Goal: Answer question/provide support

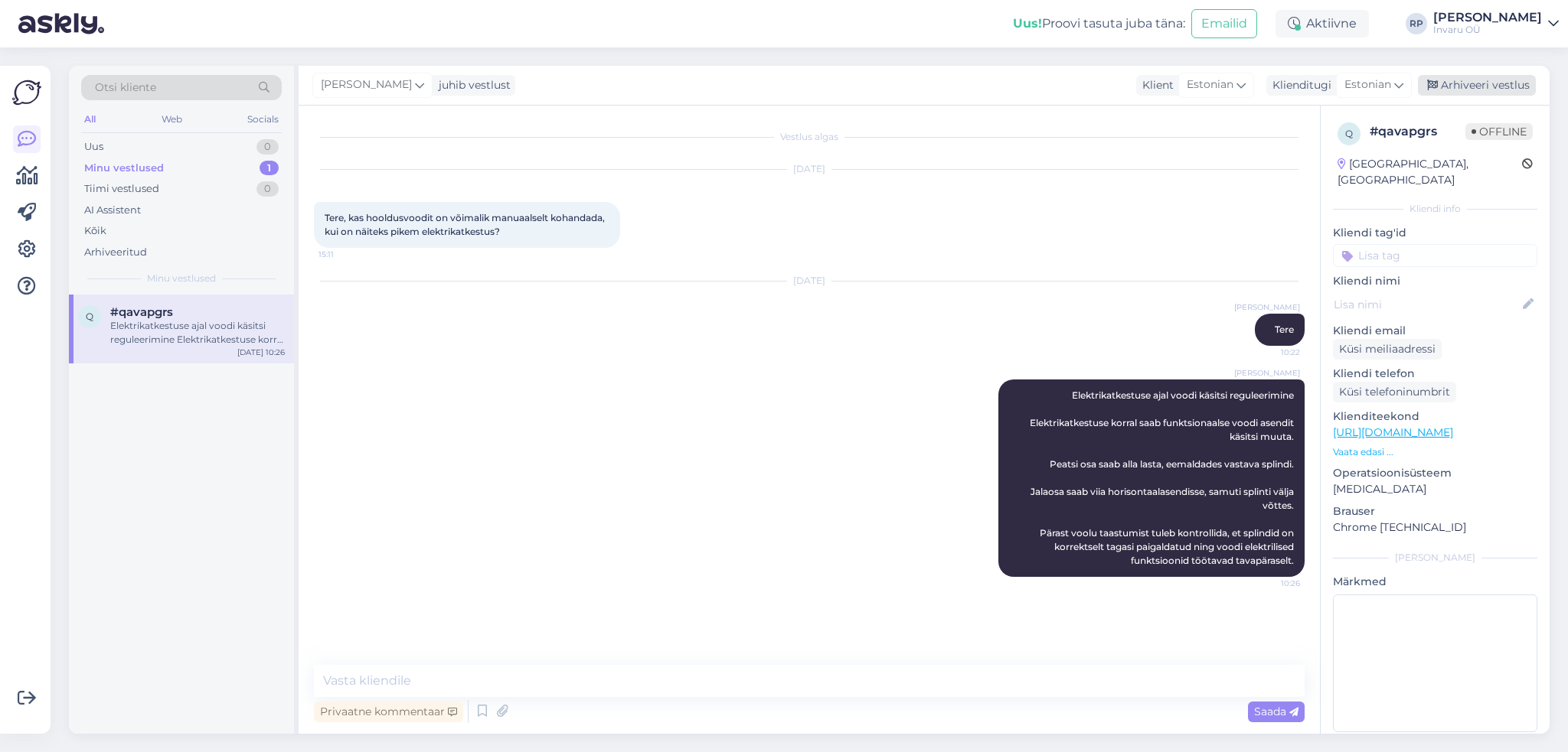
click at [1480, 82] on div "Arhiveeri vestlus" at bounding box center [1476, 85] width 118 height 20
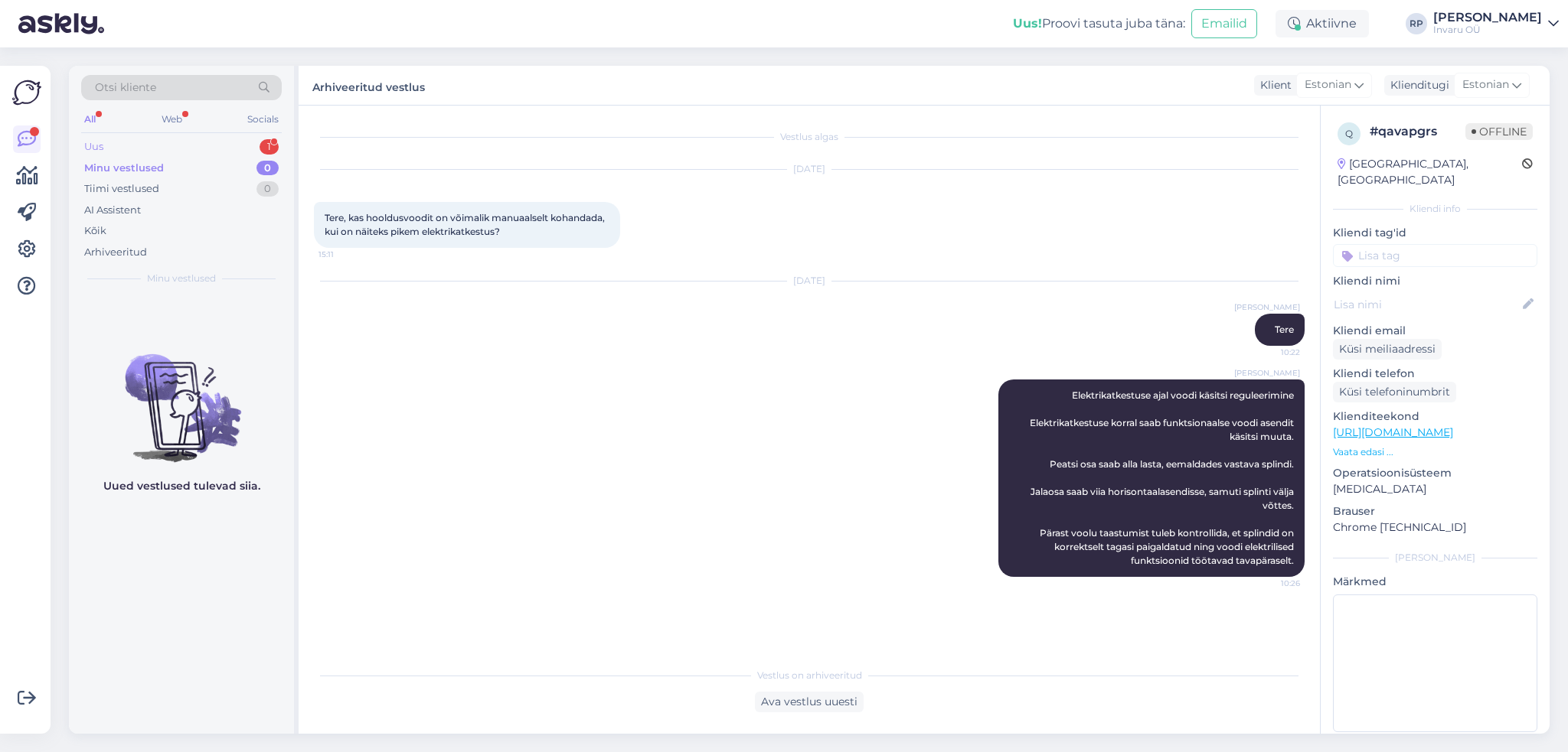
click at [98, 142] on div "Uus" at bounding box center [94, 147] width 19 height 15
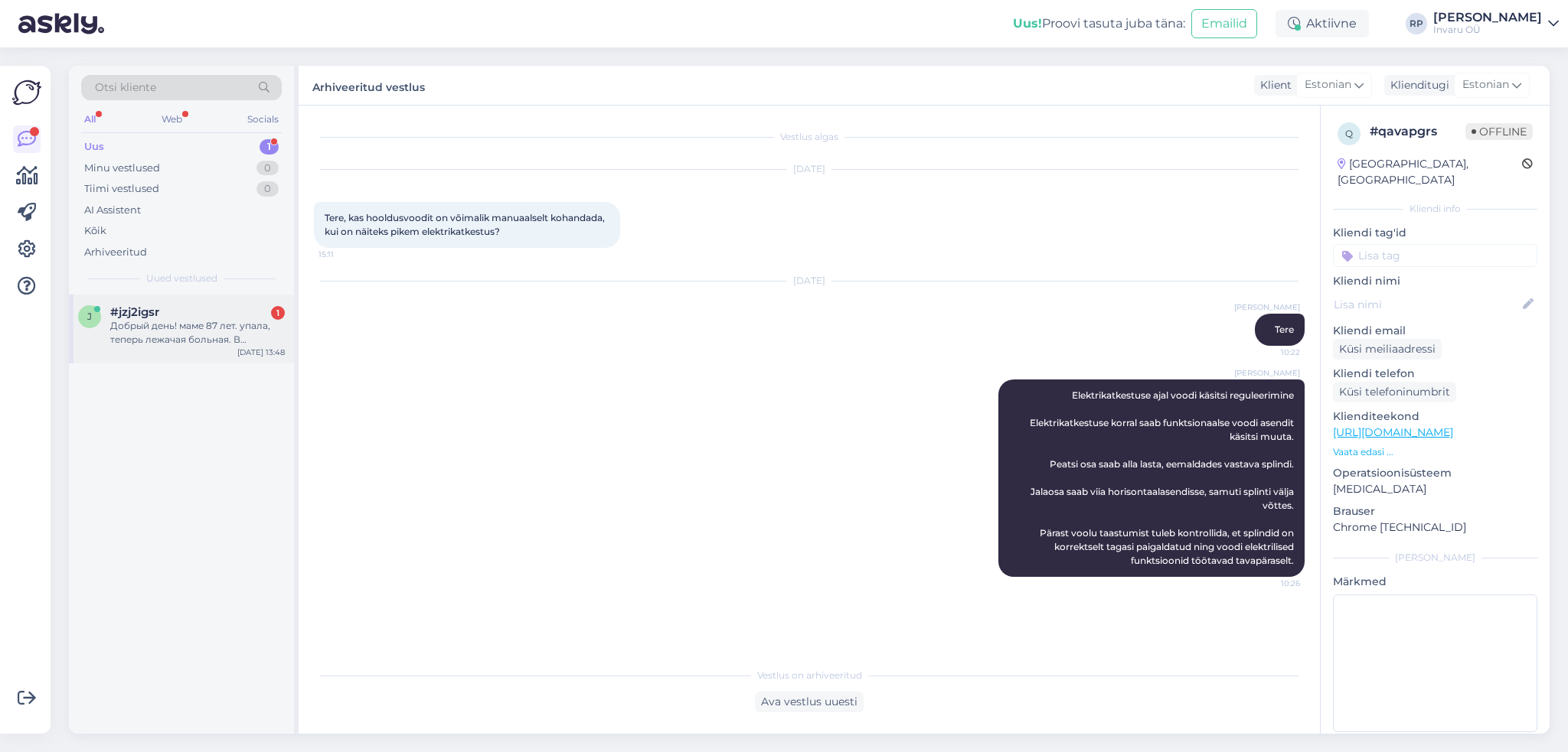
drag, startPoint x: 174, startPoint y: 325, endPoint x: 211, endPoint y: 354, distance: 47.0
click at [174, 324] on div "Добрый день! маме 87 лет. упала, теперь лежачая больная. В [GEOGRAPHIC_DATA]. С…" at bounding box center [197, 333] width 174 height 28
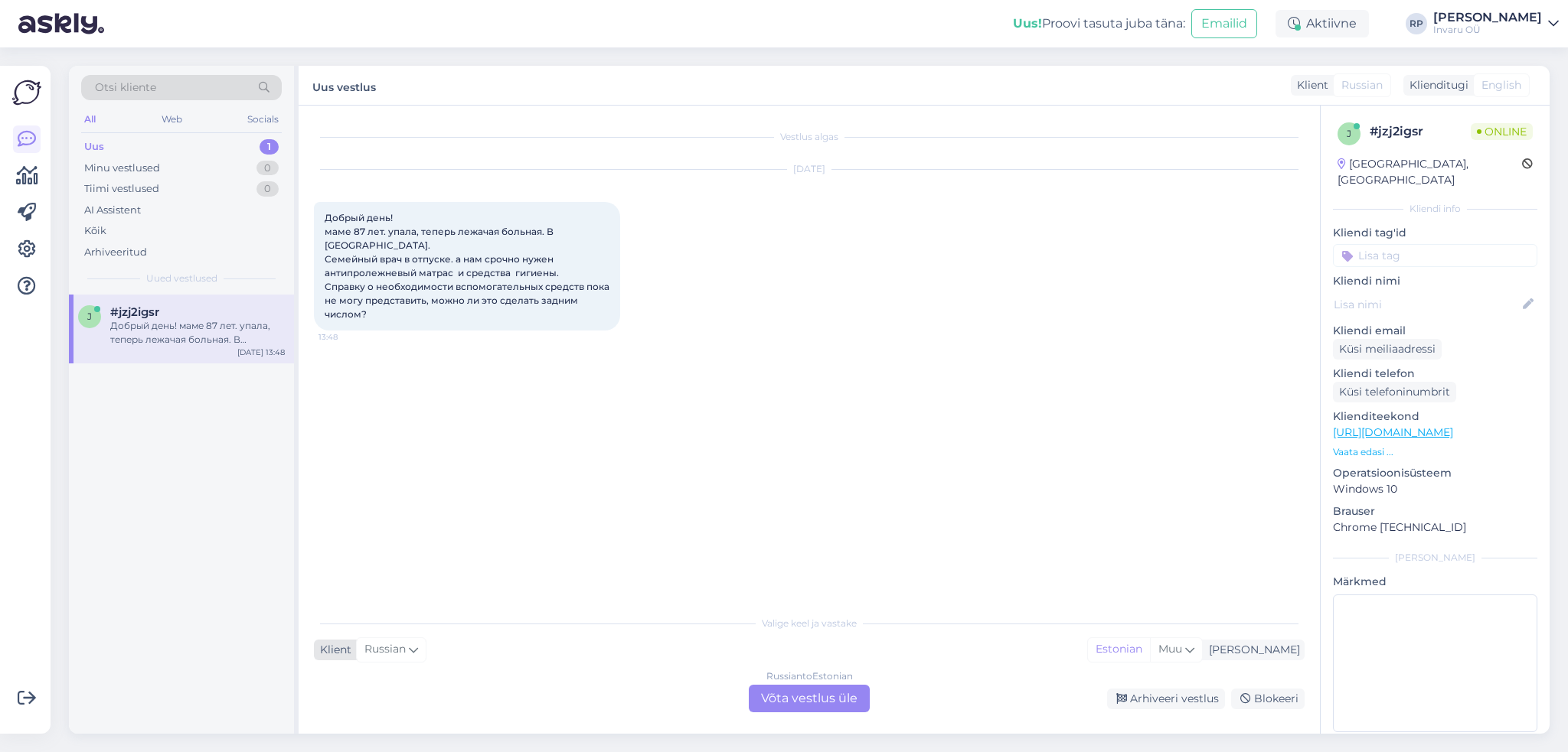
click at [416, 649] on icon at bounding box center [413, 649] width 9 height 17
click at [371, 572] on link "Estonian" at bounding box center [398, 575] width 169 height 24
click at [816, 698] on div "Estonian to Estonian Võta vestlus üle" at bounding box center [808, 698] width 121 height 28
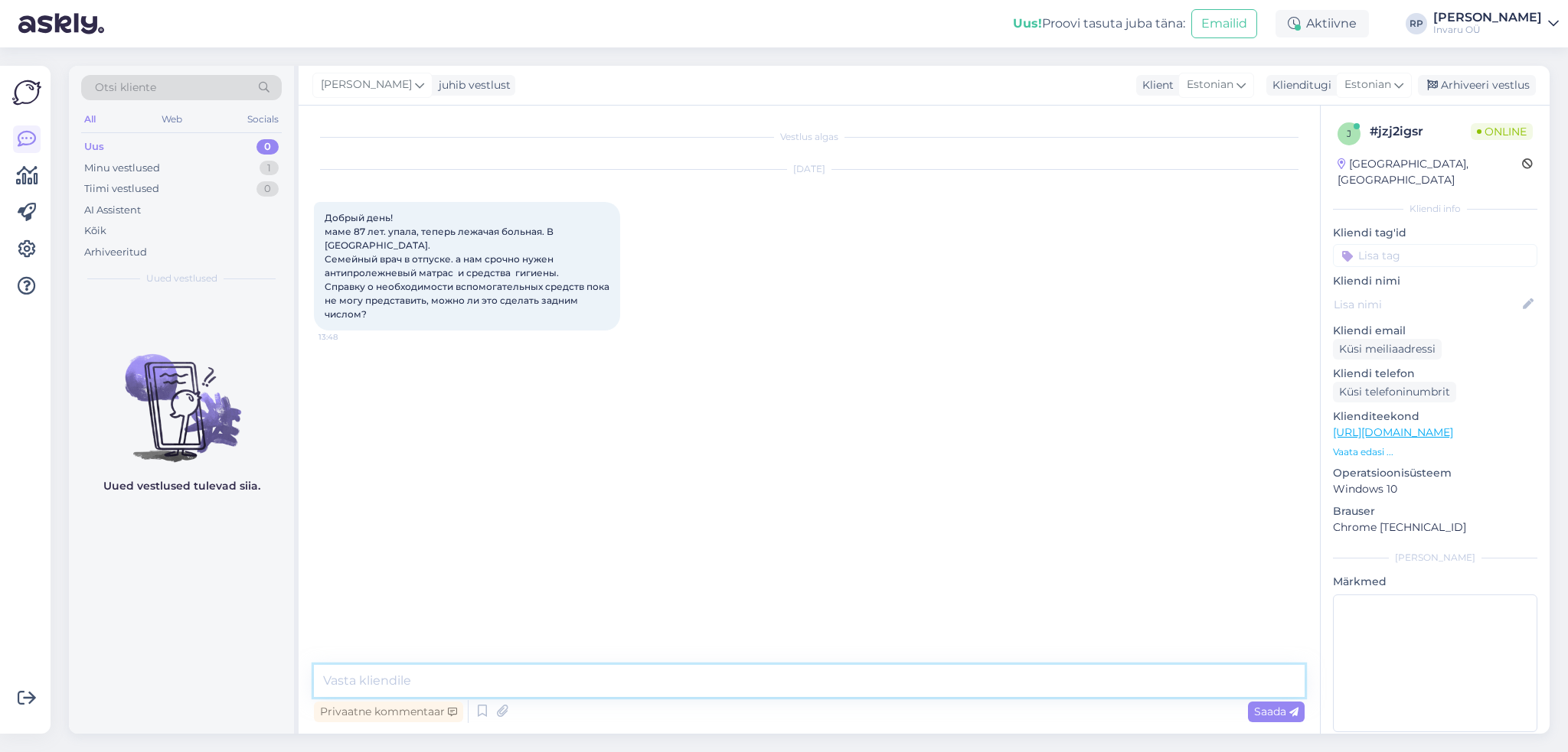
click at [427, 683] on textarea at bounding box center [809, 680] width 991 height 32
type textarea "Tere"
click at [1247, 86] on div "Estonian" at bounding box center [1216, 84] width 76 height 24
click at [1174, 751] on link "Russian" at bounding box center [1195, 765] width 169 height 24
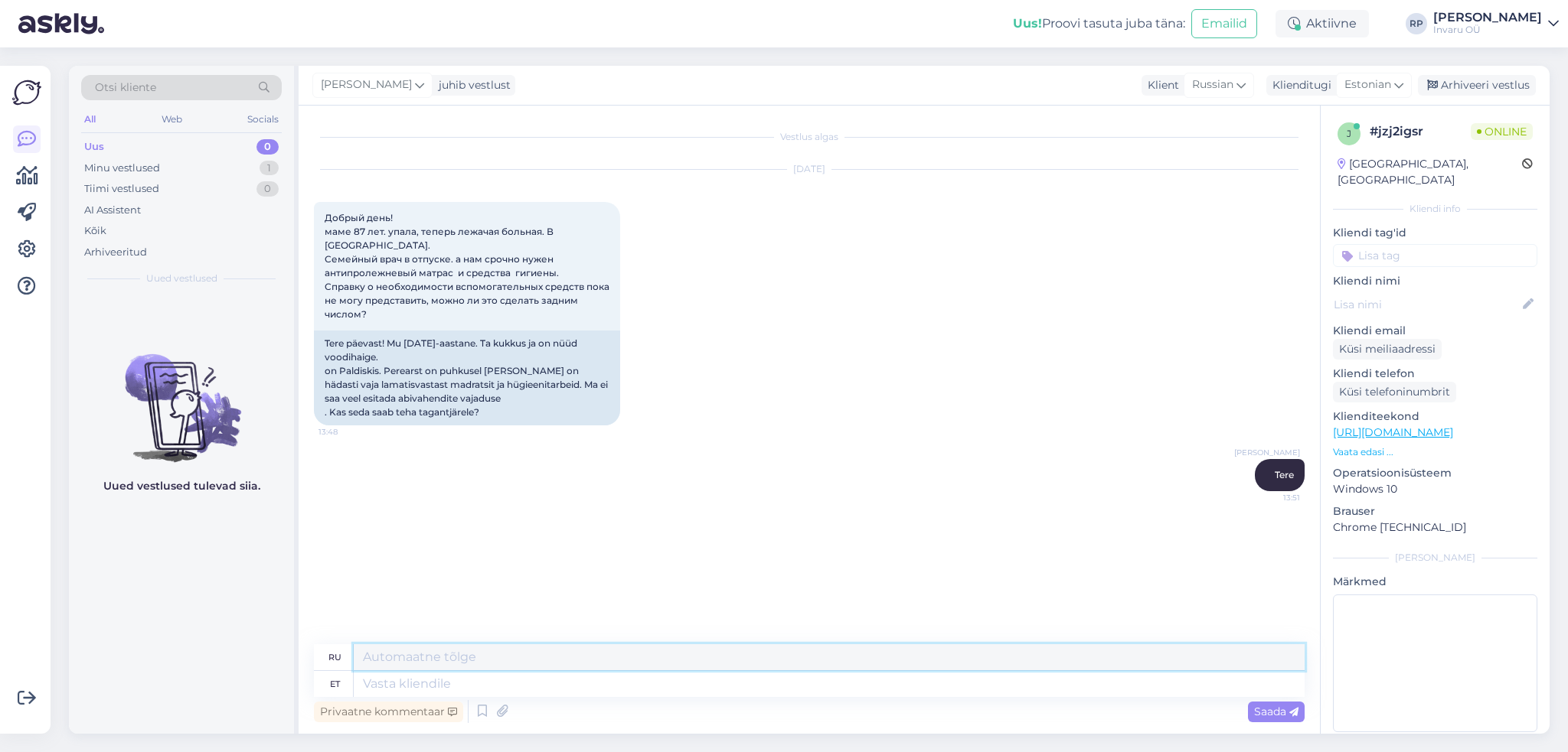
click at [404, 661] on textarea at bounding box center [828, 657] width 950 height 26
click at [452, 687] on textarea at bounding box center [828, 683] width 950 height 26
type textarea "uriinipidamat"
type textarea "недержание мочи"
type textarea "uriinipidamatuse abivahenditele"
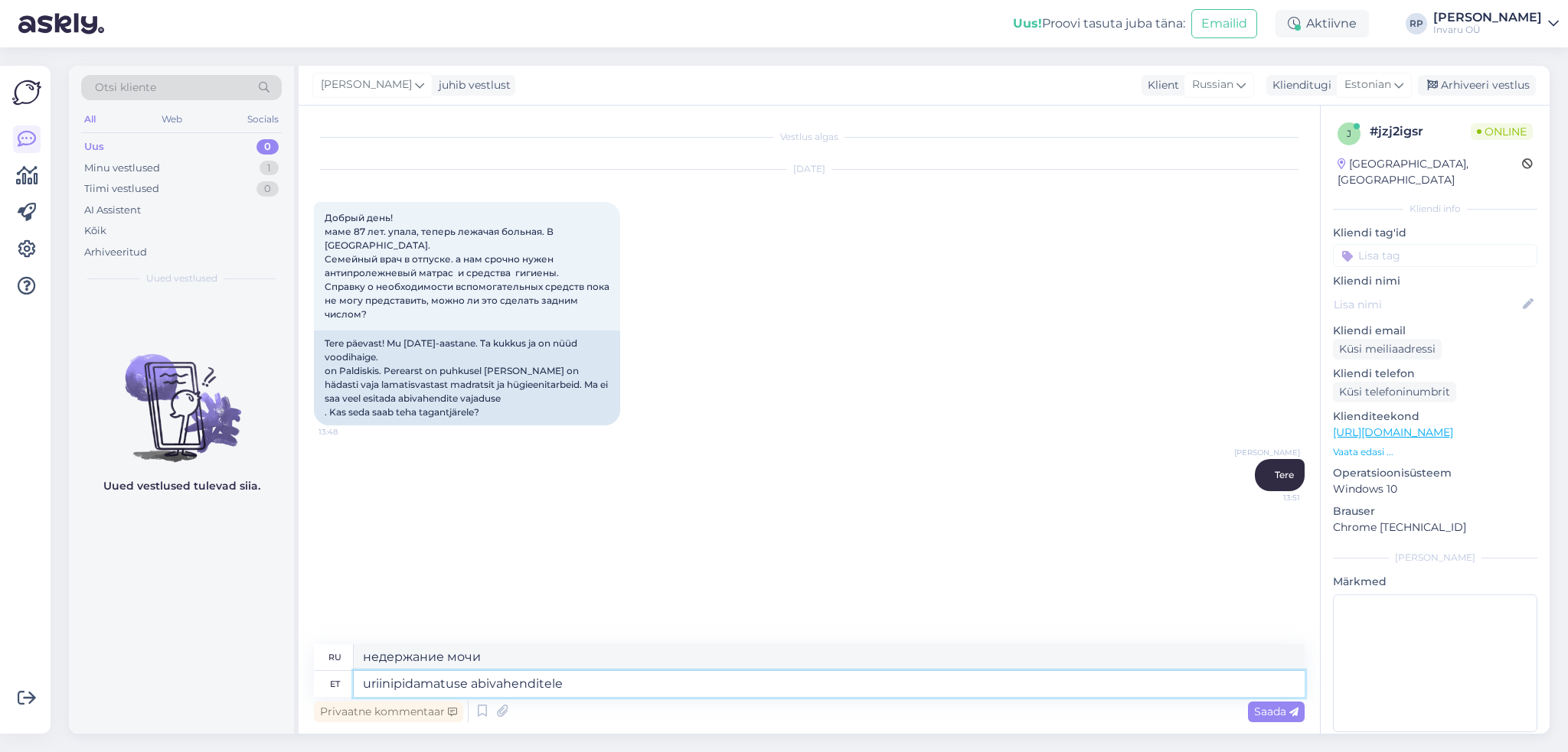
type textarea "средства от недержания мочи"
type textarea "uriinipidamatuse abivahenditele ei o"
type textarea "нет средствам от недержания"
type textarea "uriinipidamatuse abivahenditele ei ole t"
type textarea "нет положений о средствах помощи при недержании"
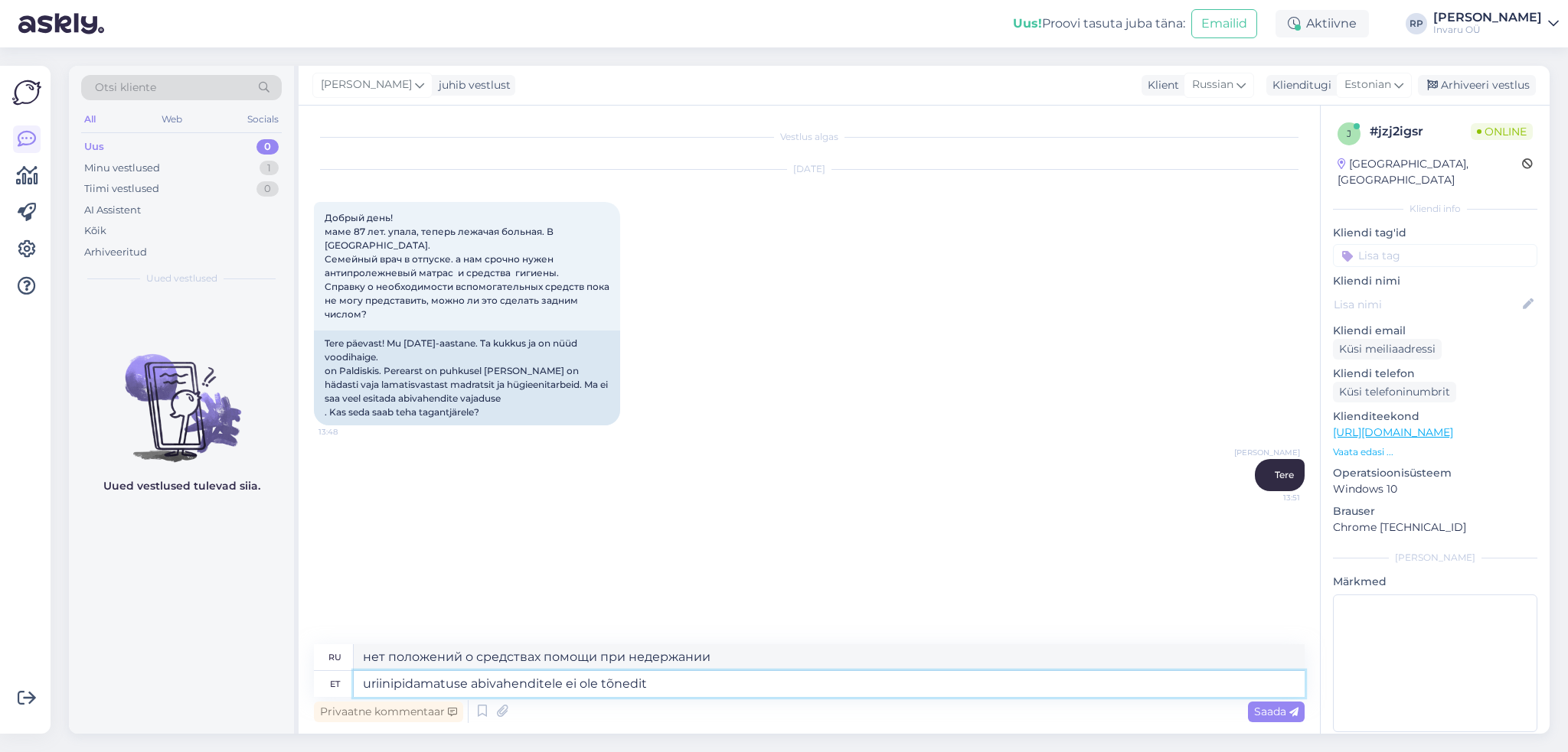
type textarea "uriinipidamatuse abivahenditele ei ole tõnedit"
type textarea "нет никаких доказательств эффективности средств от недержания"
type textarea "uriinipidamatuse abivahenditele ei ole tõnedit vaja"
type textarea "Никаких доказательств не требуется для средств, помогающих при недержании мочи."
click at [628, 690] on textarea "uriinipidamatuse abivahenditele ei ole tõnedit vaja" at bounding box center [828, 683] width 950 height 26
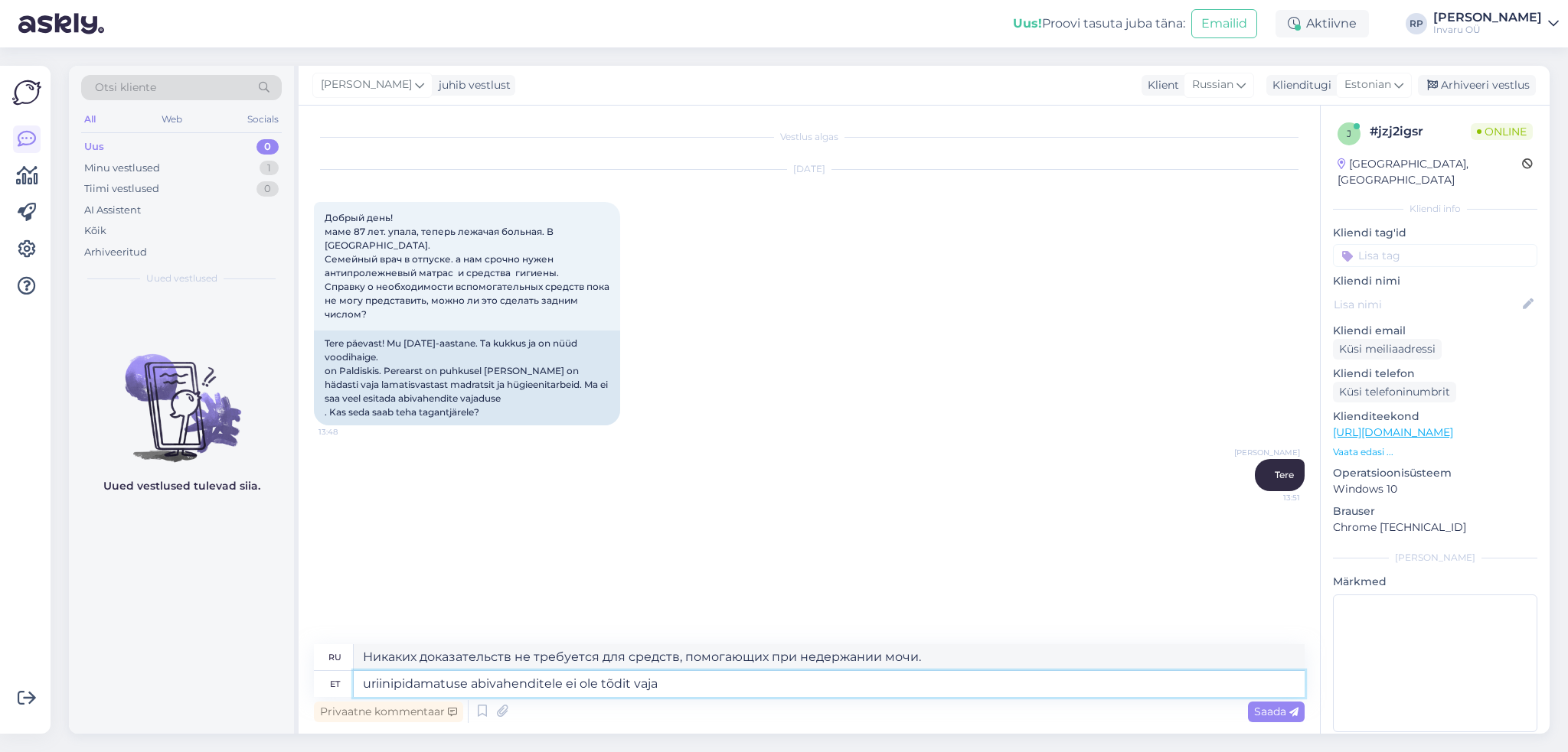
type textarea "uriinipidamatuse abivahenditele ei ole tõedit vaja"
type textarea "По правде говоря, в средствах, помогающих при недержании, нет никакой необходим…"
type textarea "uriinipidamatuse abivahenditele ei ole tõendit vaja"
type textarea "Сертификат на средства, применяемые при недержании мочи, не требуется."
type textarea "uriinipidamatuse abivahenditele ei ole tõendit vaja"
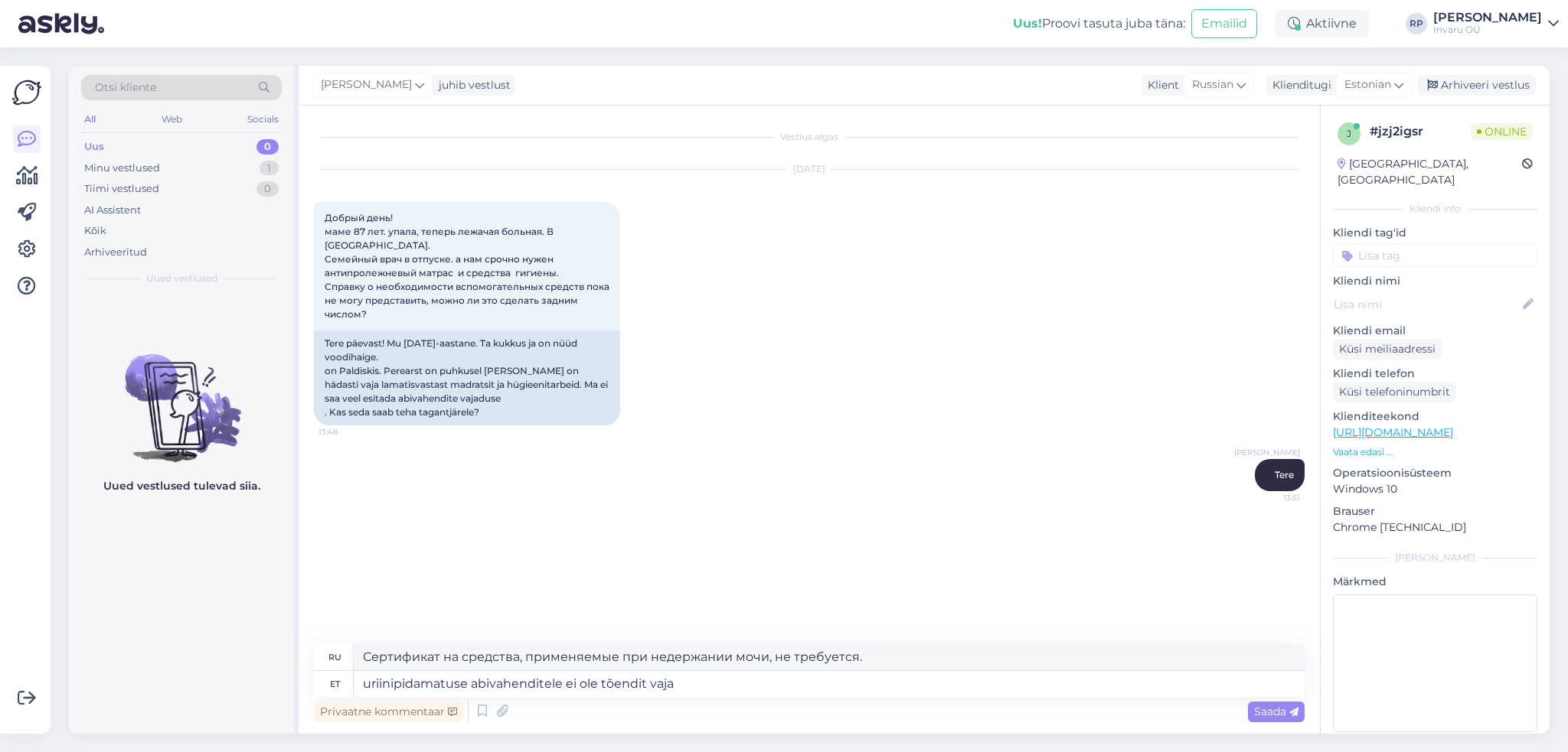
click at [1259, 715] on span "Saada" at bounding box center [1276, 711] width 44 height 13
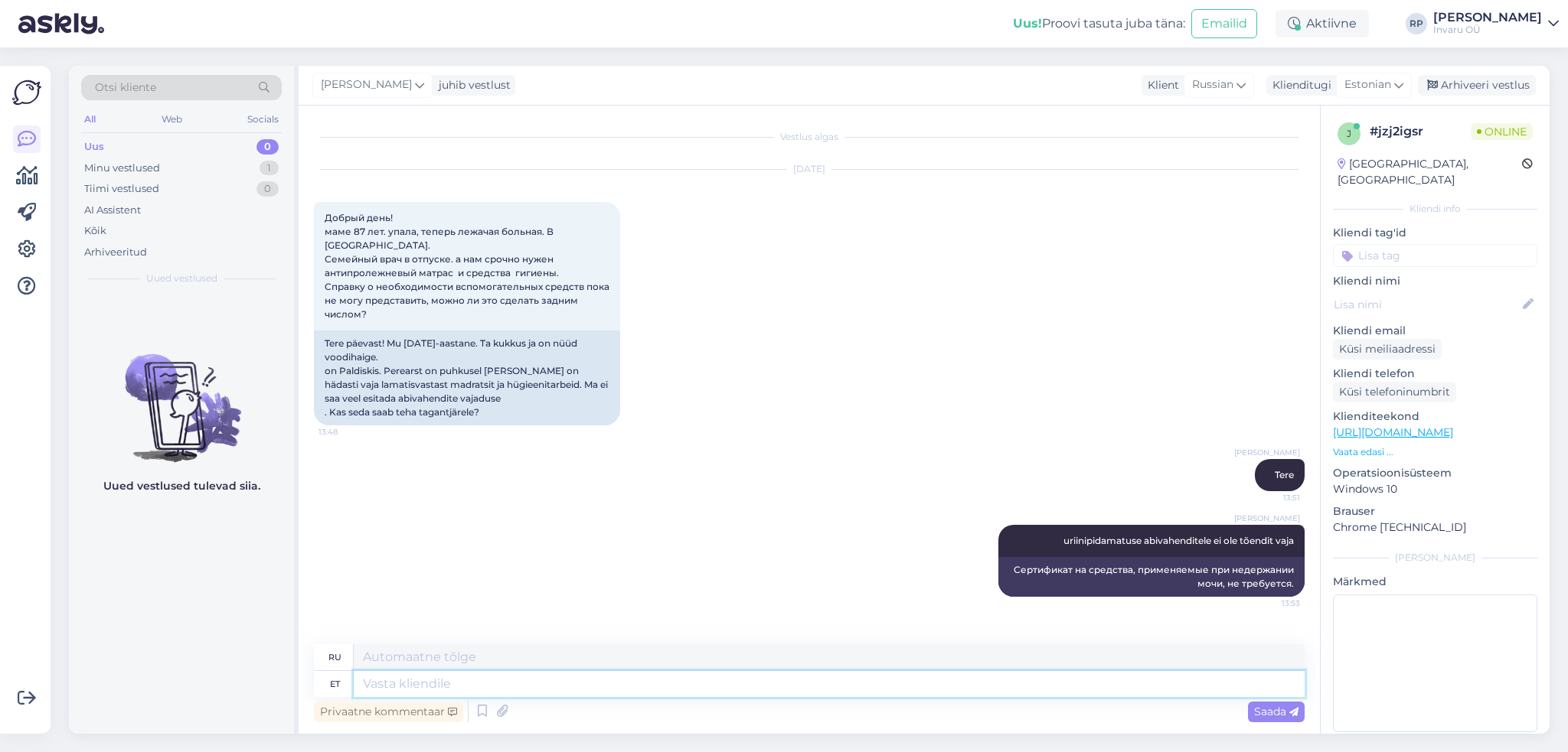
click at [465, 684] on textarea at bounding box center [828, 683] width 950 height 26
type textarea "lamatisi"
type textarea "прикованный к постели"
type textarea "lamatisi vältivale"
type textarea "профилактика пролежней"
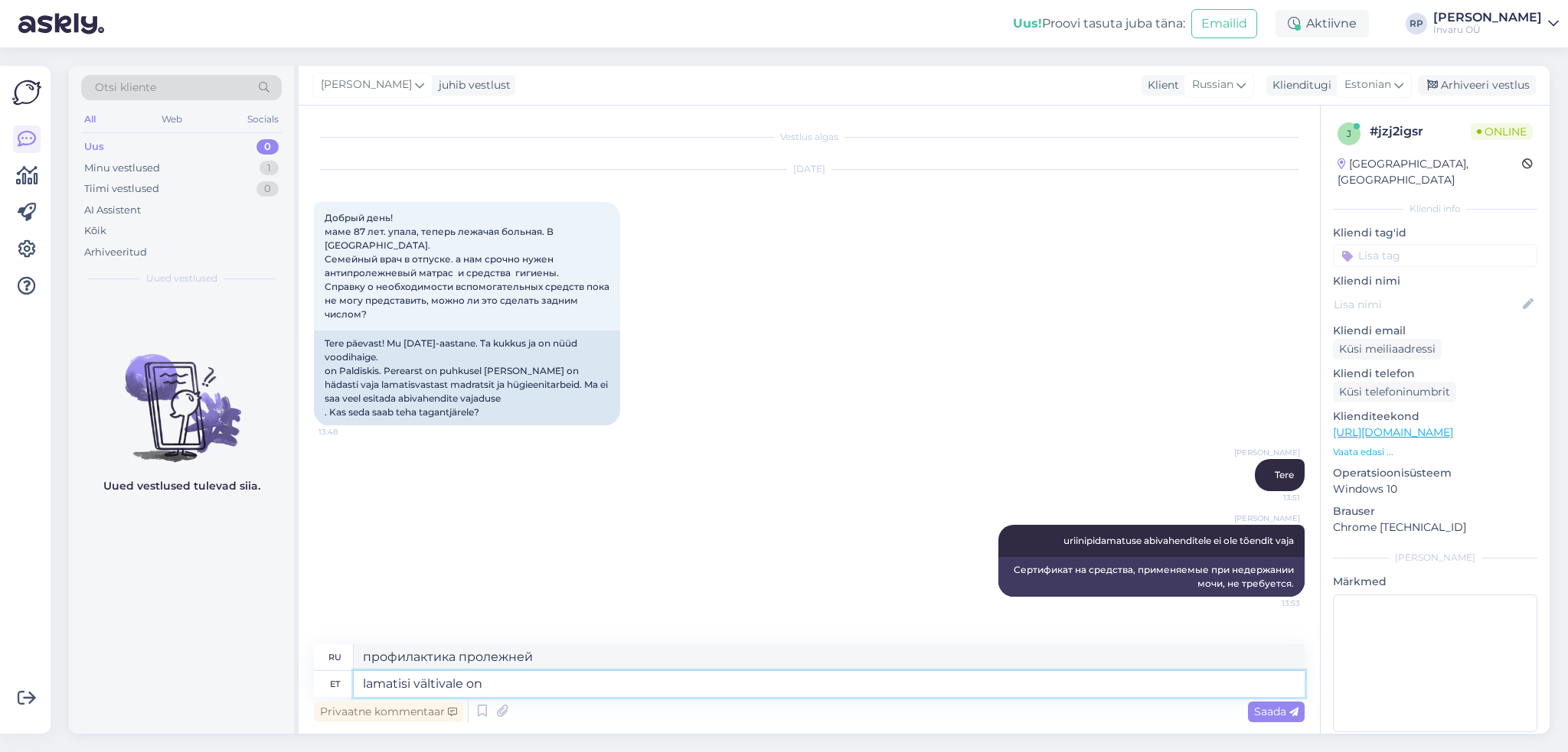
type textarea "lamatisi vältivale on"
type textarea "пролежни - это"
type textarea "lamatisi vältivale on tõendit"
type textarea "Имеются данные о том, что пролежни можно предотвратить."
type textarea "lamatisi vältivale on tõendit vaja"
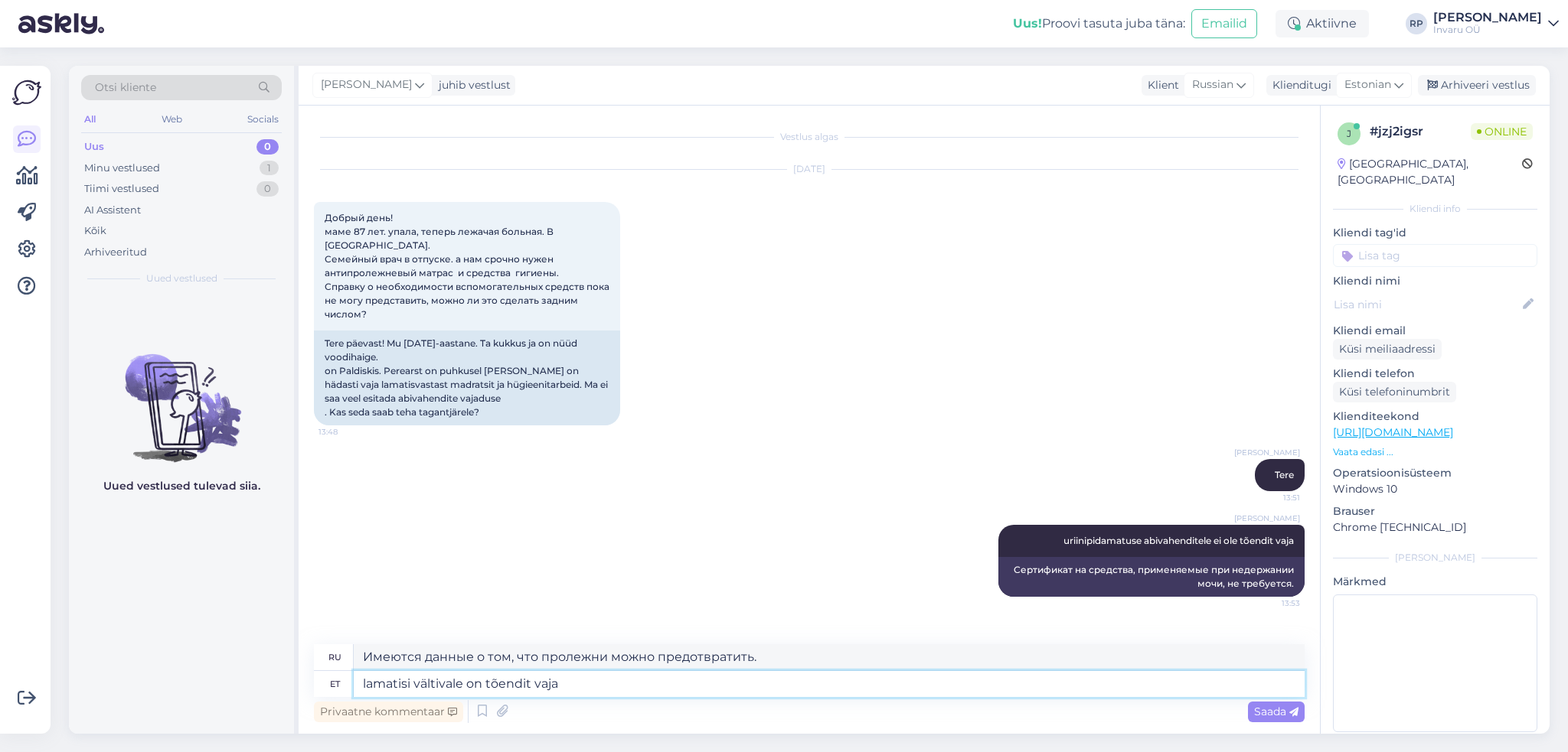
type textarea "Для профилактики пролежней необходимы доказательства"
type textarea "lamatisi vältivale on tõendit vaja,"
type textarea "Нужны доказательства того, что кто-то избегает пролежней,"
type textarea "lamatisi vältivale on tõendit vaja, ringi"
type textarea "Доказательства необходимы для того, кто избегает клопов, примерно"
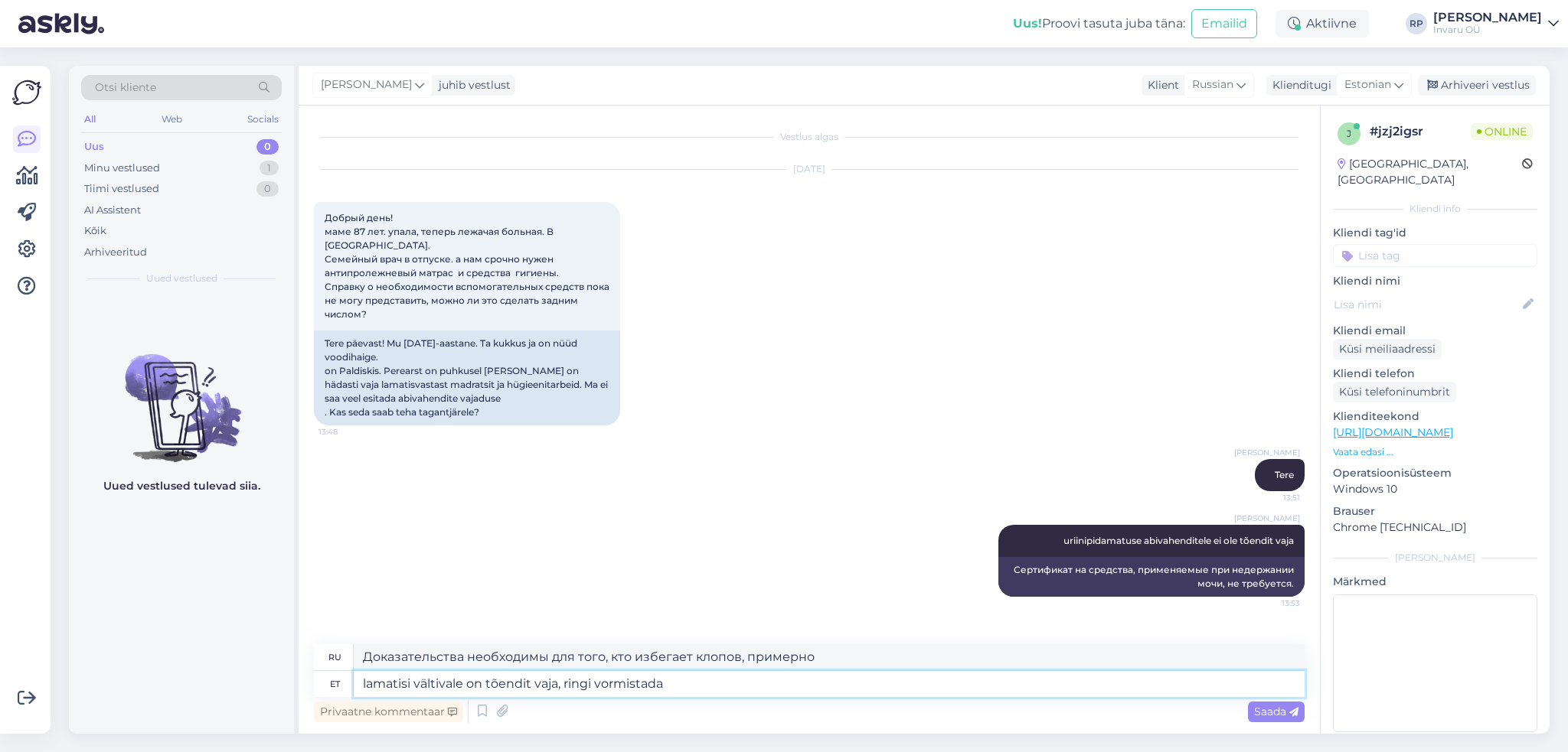
type textarea "lamatisi vältivale on tõendit vaja, ringi vormistada"
type textarea "Необходимо доказательство для профилактики пролежней, формализации круга"
click at [563, 681] on textarea "lamatisi vältivale on tõendit vaja, ringi vormistada" at bounding box center [828, 683] width 950 height 26
type textarea "lamatisi vältivale on tõendit vaja, hringi vormistada"
type textarea "Для профилактики пролежней необходимо подтверждение, необходимо выдать справку."
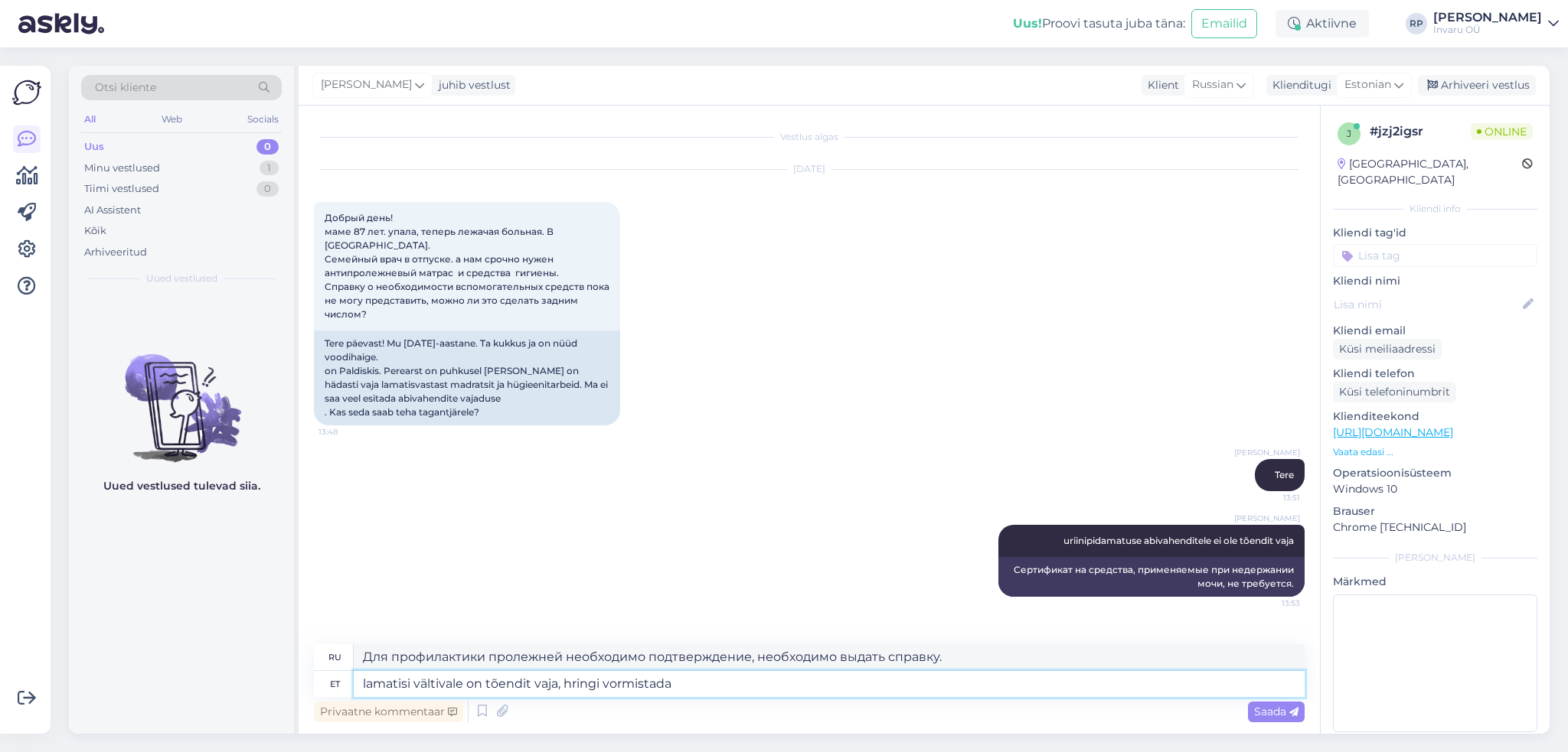
type textarea "lamatisi vältivale on tõendit vaja, hiringi vormistada"
type textarea "Доказательства необходимы для предотвращения вынужденного простоя, найма официа…"
type textarea "lamatisi vältivale on tõendit vaja, hilringi vormistada"
type textarea "Необходимо доказательство для профилактики пролежней, чтобы формализовать окучи…"
type textarea "lamatisi vältivale on tõendit vaja, hiljeringi vormistada"
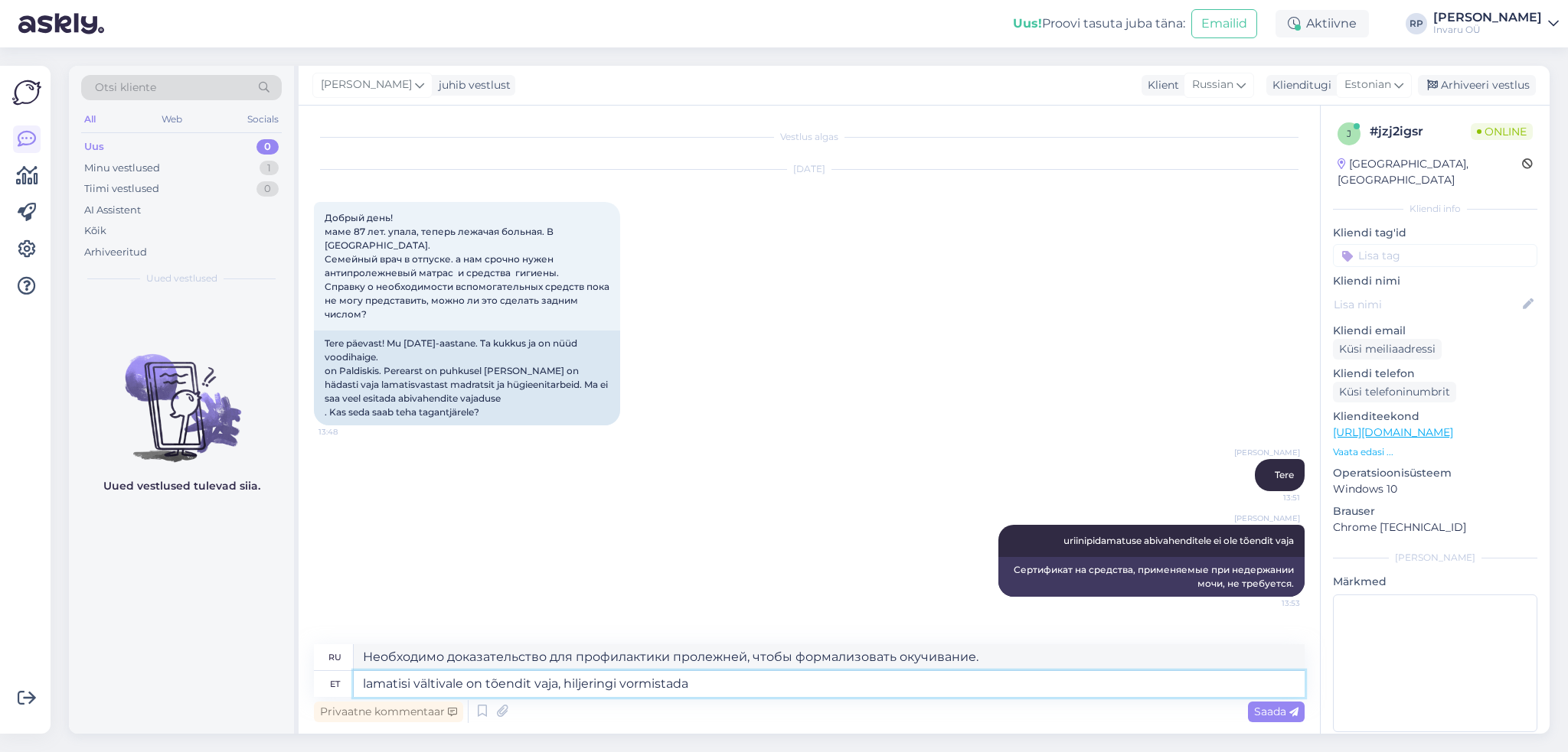
type textarea "Для профилактики пролежней необходимо доказательство, пожалуйста, оформите его."
type textarea "lamatisi vältivale on tõendit vaja, hiljemringi vormistada"
type textarea "Требуется подтверждение постельного режима, пожалуйста, оформите его позже."
type textarea "lamatisi vältivale on tõendit vaja, hiljem ringi vormistada"
type textarea "Для профилактики пролежней необходимы доказательства, которые будут официально …"
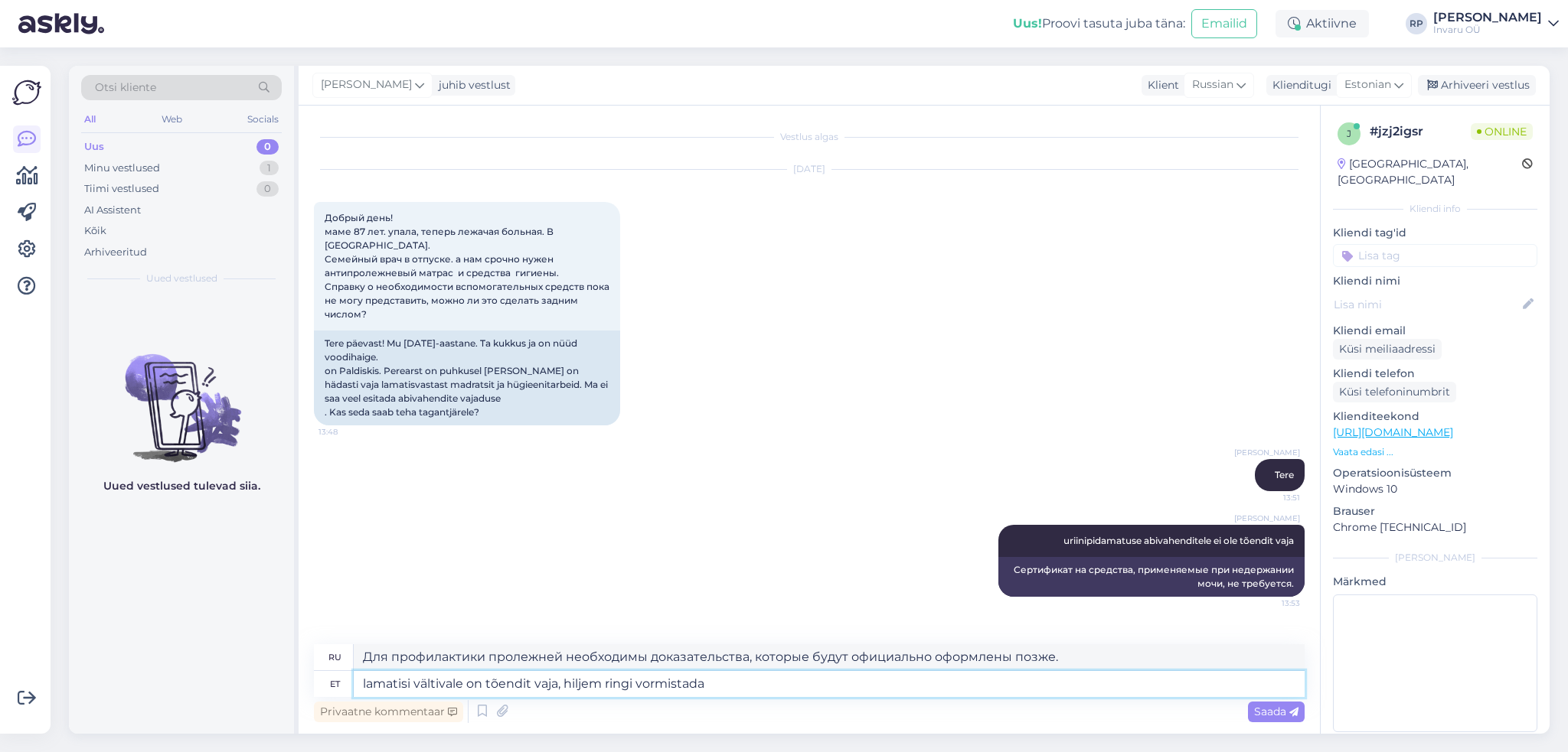
click at [744, 676] on textarea "lamatisi vältivale on tõendit vaja, hiljem ringi vormistada" at bounding box center [828, 683] width 950 height 26
type textarea "lamatisi vältivale on tõendit vaja, hiljem ringi vormistada ei ol"
type textarea "Для укрытия в постели нужны доказательства, нет необходимости формализовать кру…"
type textarea "lamatisi vältivale on tõendit vaja, hiljem ringi vormistada ei ole"
type textarea "Для укрытия в постели требуются доказательства, нет необходимости формализовать…"
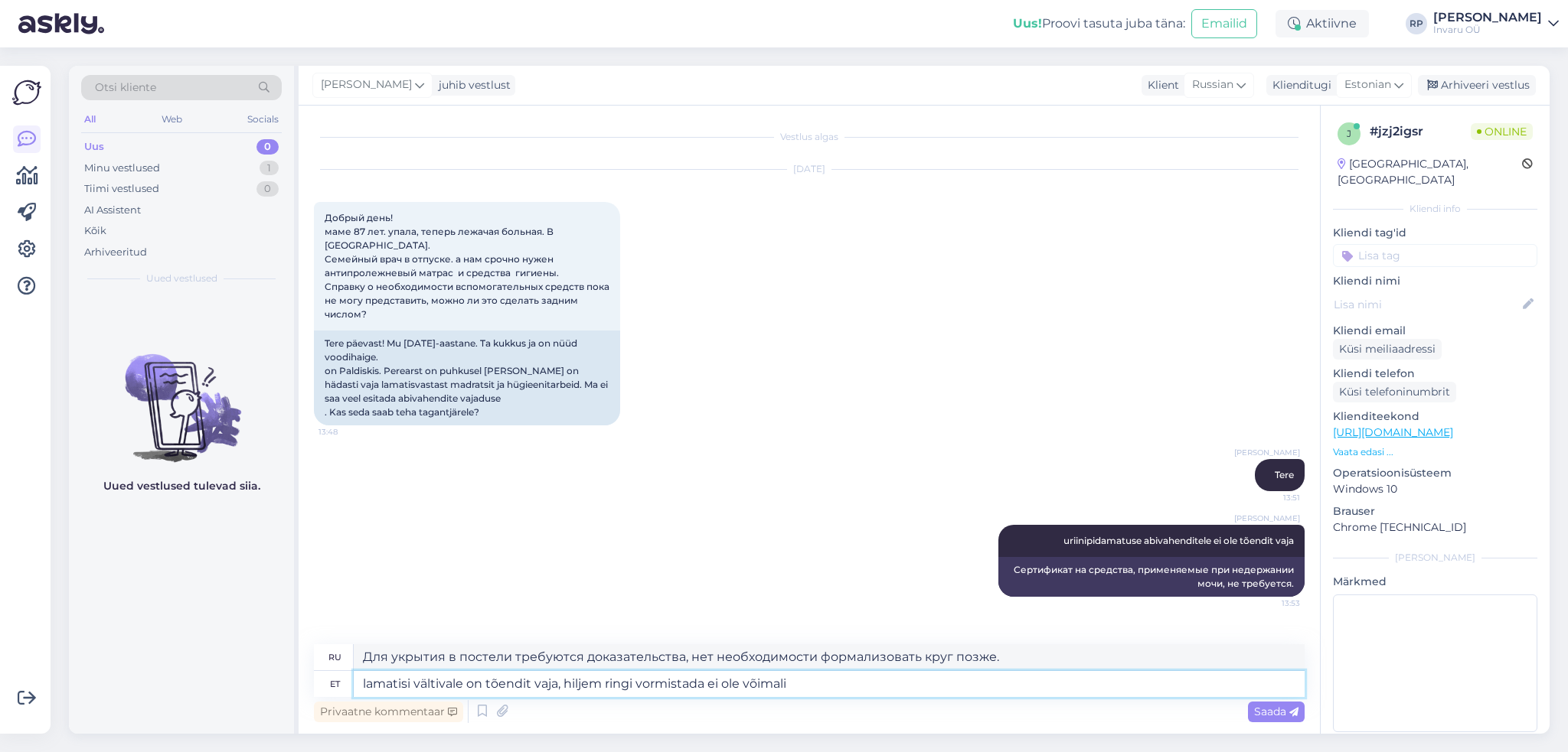
type textarea "lamatisi vältivale on tõendit vaja, hiljem ringi vormistada ei ole võimalik"
type textarea "Для укрытия в постели требуется доказательство, позже формализовать круг невозм…"
type textarea "lamatisi vältivale on tõendit vaja, hiljem ringi vormistada ei ole võimalik"
click at [1274, 707] on span "Saada" at bounding box center [1276, 711] width 44 height 13
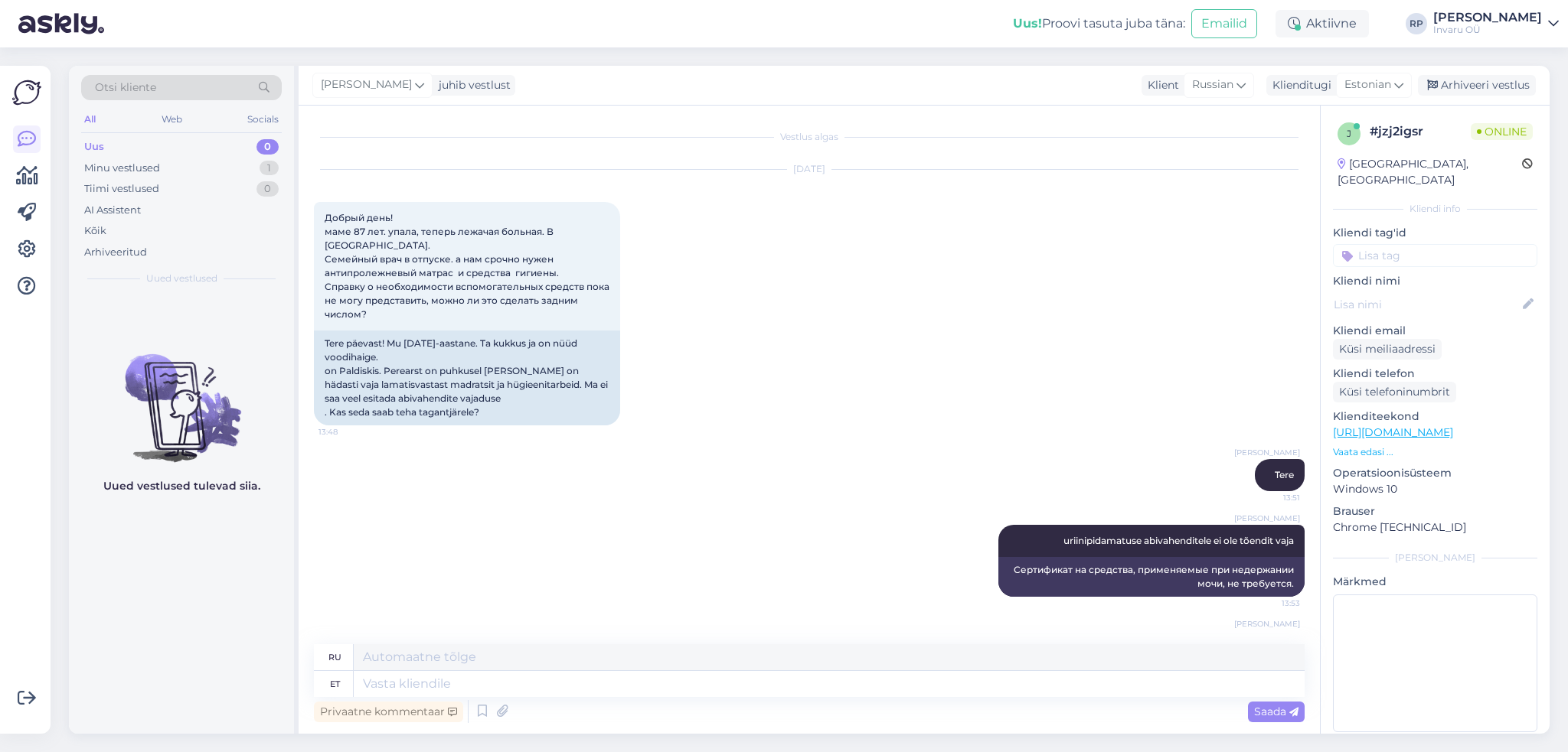
scroll to position [89, 0]
